Goal: Task Accomplishment & Management: Use online tool/utility

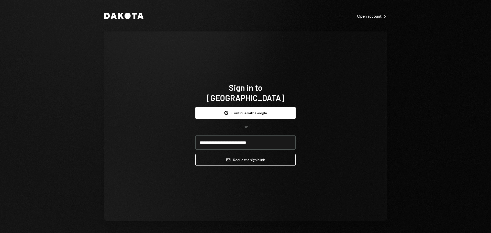
type input "**********"
click at [220, 155] on button "Email Request a sign in link" at bounding box center [245, 160] width 100 height 12
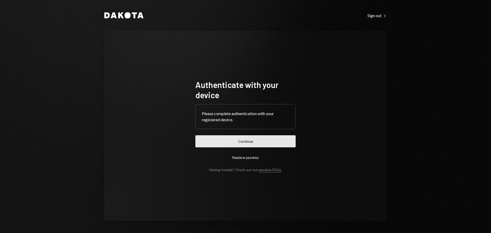
click at [287, 141] on button "Continue" at bounding box center [245, 141] width 100 height 12
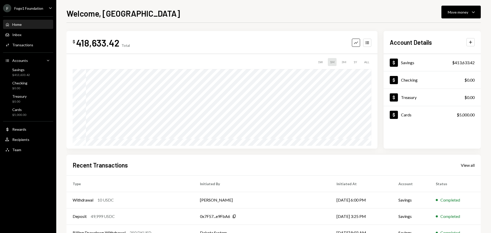
click at [33, 8] on div "Fogo1 Foundation" at bounding box center [28, 8] width 29 height 4
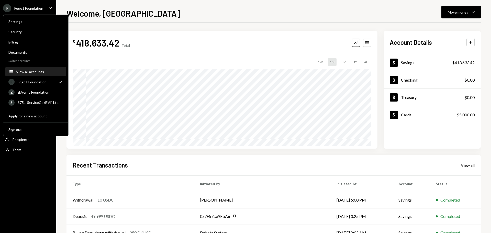
click at [30, 72] on div "View all accounts" at bounding box center [39, 72] width 47 height 4
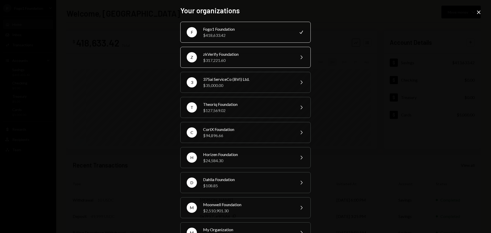
click at [235, 56] on div "zkVerify Foundation" at bounding box center [247, 54] width 89 height 6
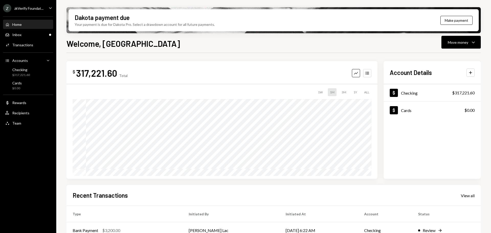
click at [49, 7] on icon "Caret Down" at bounding box center [51, 8] width 6 height 6
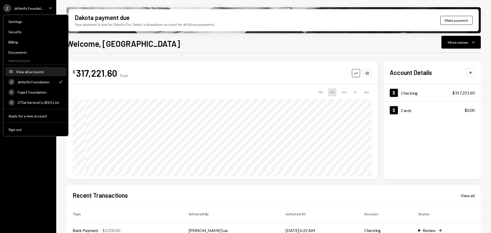
click at [35, 74] on button "Accounts View all accounts" at bounding box center [35, 71] width 61 height 9
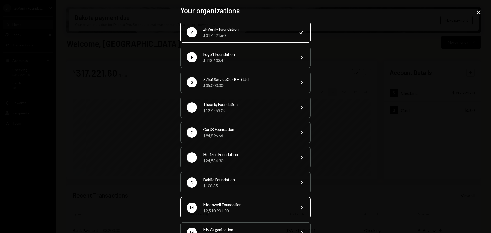
scroll to position [26, 0]
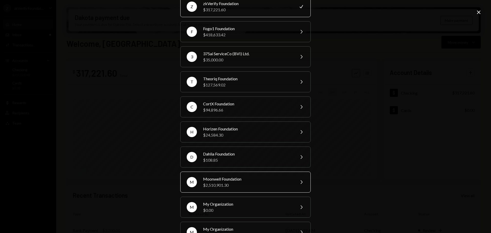
click at [234, 184] on div "$2,510,901.30" at bounding box center [247, 185] width 89 height 6
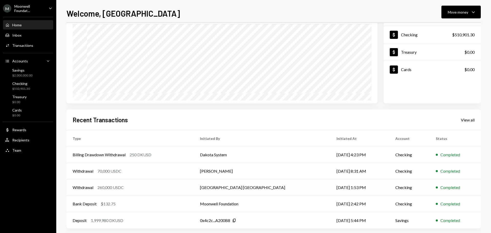
scroll to position [51, 0]
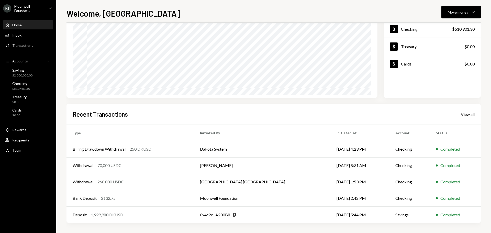
click at [470, 115] on div "View all" at bounding box center [468, 114] width 14 height 5
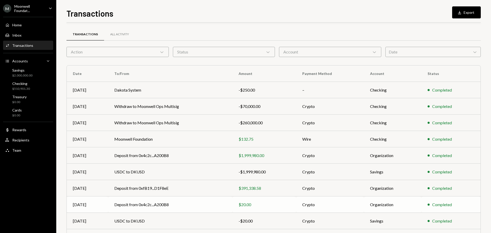
scroll to position [26, 0]
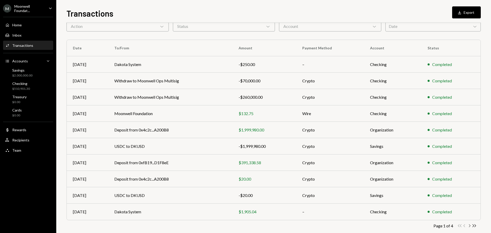
click at [469, 226] on icon "Chevron Right" at bounding box center [469, 225] width 5 height 5
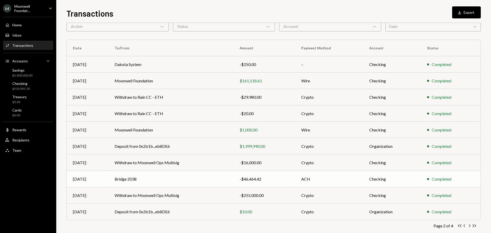
scroll to position [34, 0]
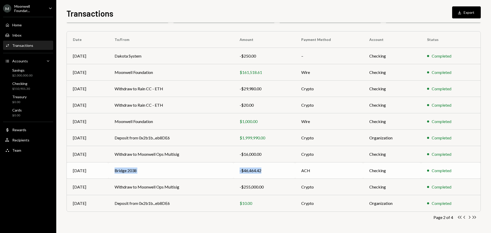
drag, startPoint x: 115, startPoint y: 171, endPoint x: 270, endPoint y: 175, distance: 155.6
click at [270, 175] on tr "Aug 08 Bridge 2038 -$46,464.42 ACH Checking Completed" at bounding box center [274, 170] width 414 height 16
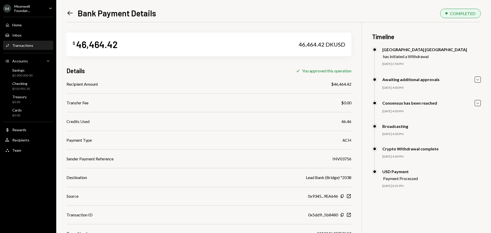
click at [70, 13] on icon at bounding box center [70, 13] width 5 height 4
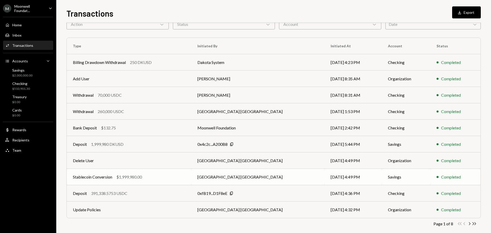
scroll to position [34, 0]
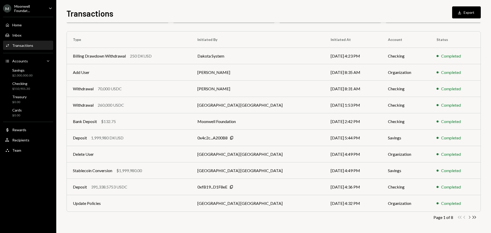
click at [469, 217] on icon "Chevron Right" at bounding box center [469, 217] width 5 height 5
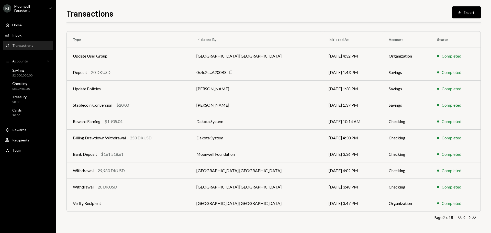
click at [469, 219] on icon "Chevron Right" at bounding box center [469, 217] width 5 height 5
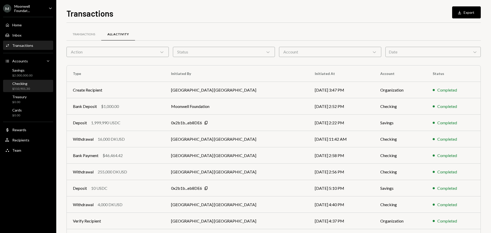
click at [29, 85] on div "Checking" at bounding box center [21, 83] width 18 height 4
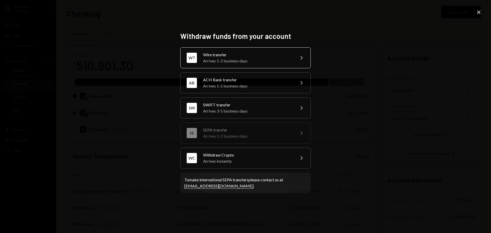
click at [228, 65] on div "WT Wire transfer Arrives 1-2 business days Chevron Right" at bounding box center [245, 57] width 130 height 21
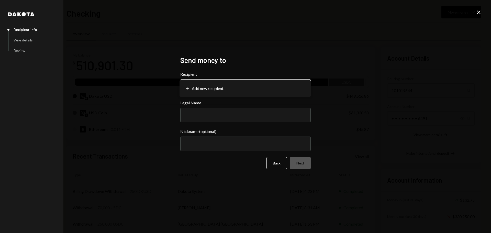
click at [214, 89] on body "M Moonwell Foundat... Caret Down Home Home Inbox Inbox Activities Transactions …" at bounding box center [245, 116] width 491 height 233
click at [274, 165] on button "Back" at bounding box center [277, 163] width 20 height 12
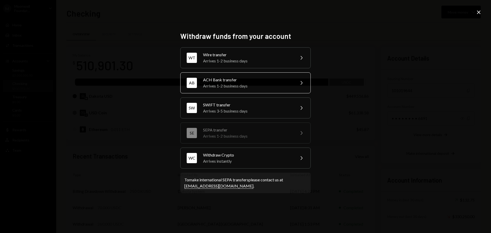
click at [229, 83] on div "Arrives 1-2 business days" at bounding box center [247, 86] width 89 height 6
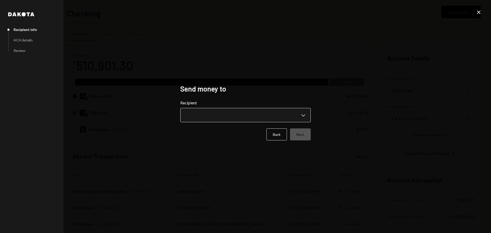
click at [222, 117] on body "M Moonwell Foundat... Caret Down Home Home Inbox Inbox Activities Transactions …" at bounding box center [245, 116] width 491 height 233
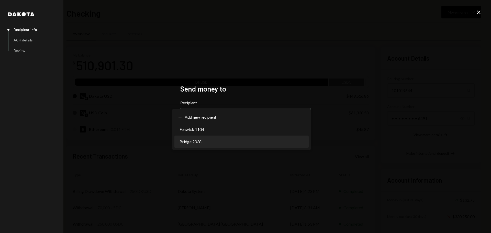
select select "**********"
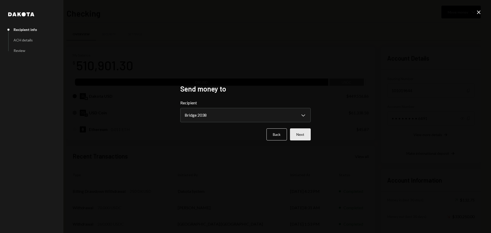
click at [303, 135] on button "Next" at bounding box center [300, 134] width 21 height 12
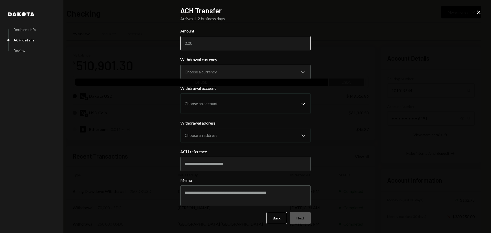
click at [204, 42] on input "Amount" at bounding box center [245, 43] width 130 height 14
paste input "31425.14"
type input "31425.14"
click at [187, 43] on div "$" at bounding box center [186, 43] width 3 height 5
click at [187, 47] on input "31425.14" at bounding box center [245, 43] width 130 height 14
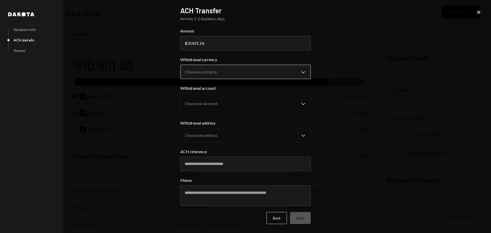
click at [203, 74] on body "M Moonwell Foundat... Caret Down Home Home Inbox Inbox Activities Transactions …" at bounding box center [245, 116] width 491 height 233
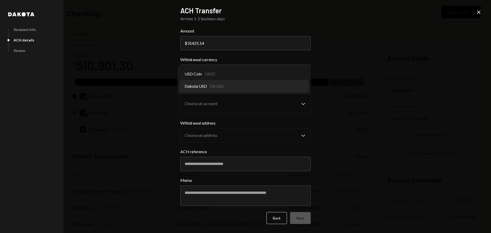
select select "*****"
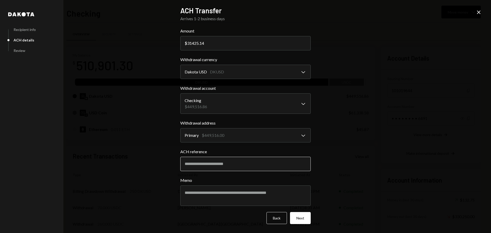
click at [191, 160] on input "ACH reference" at bounding box center [245, 164] width 130 height 14
paste input "**********"
type input "**********"
type input "********"
click at [206, 193] on textarea "Memo" at bounding box center [245, 195] width 130 height 20
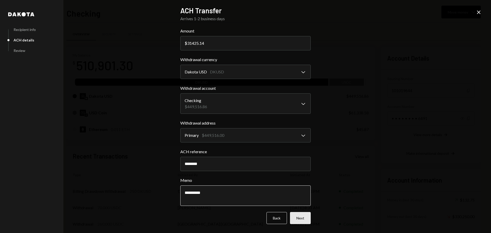
type textarea "**********"
click at [300, 222] on button "Next" at bounding box center [300, 218] width 21 height 12
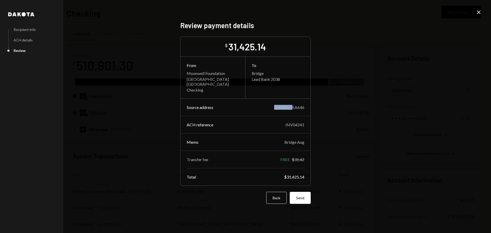
drag, startPoint x: 273, startPoint y: 105, endPoint x: 295, endPoint y: 110, distance: 23.0
click at [295, 106] on div "Source address 0x9345...9EA646" at bounding box center [246, 107] width 130 height 5
click at [290, 122] on div "INV04241" at bounding box center [295, 124] width 19 height 5
click at [290, 140] on div "Bridge Aug" at bounding box center [294, 142] width 20 height 5
click at [297, 198] on button "Send" at bounding box center [300, 198] width 21 height 12
